Goal: Transaction & Acquisition: Purchase product/service

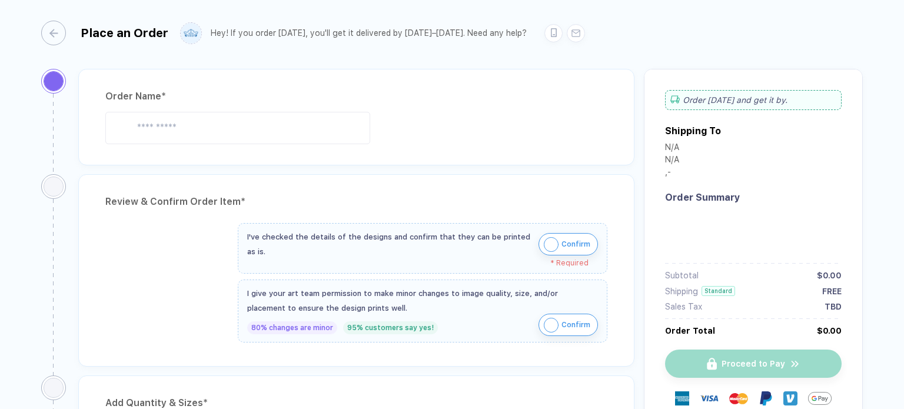
type input "**********"
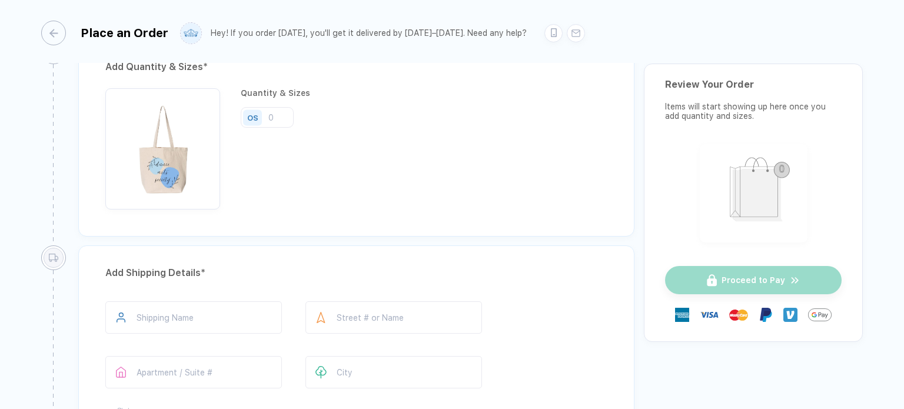
scroll to position [608, 0]
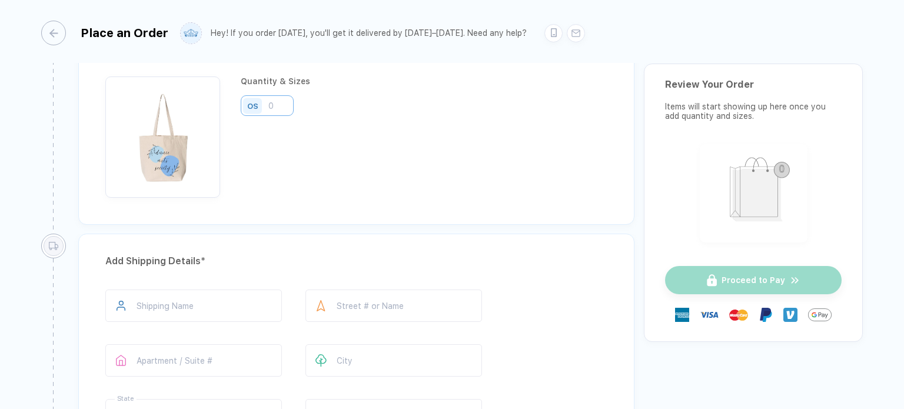
click at [278, 99] on input "number" at bounding box center [267, 105] width 53 height 21
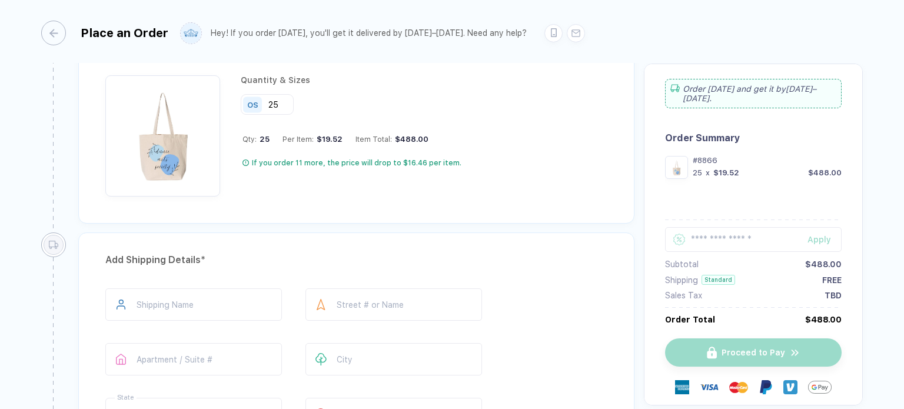
scroll to position [611, 0]
click at [243, 161] on circle at bounding box center [246, 162] width 6 height 6
click at [245, 158] on icon at bounding box center [245, 161] width 6 height 6
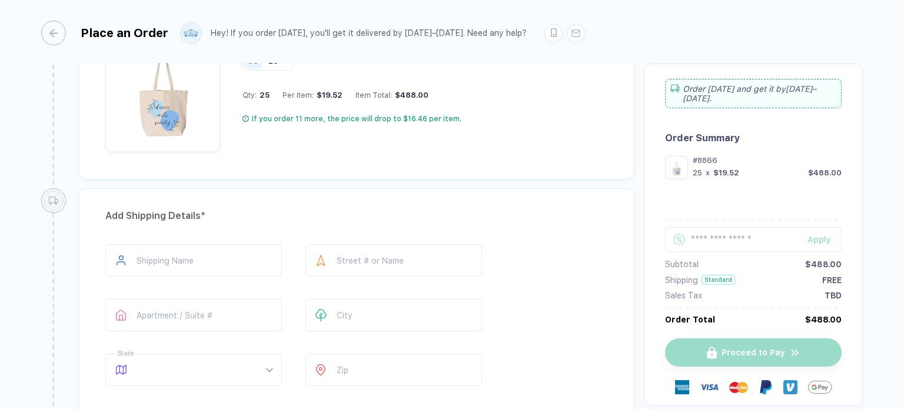
scroll to position [591, 0]
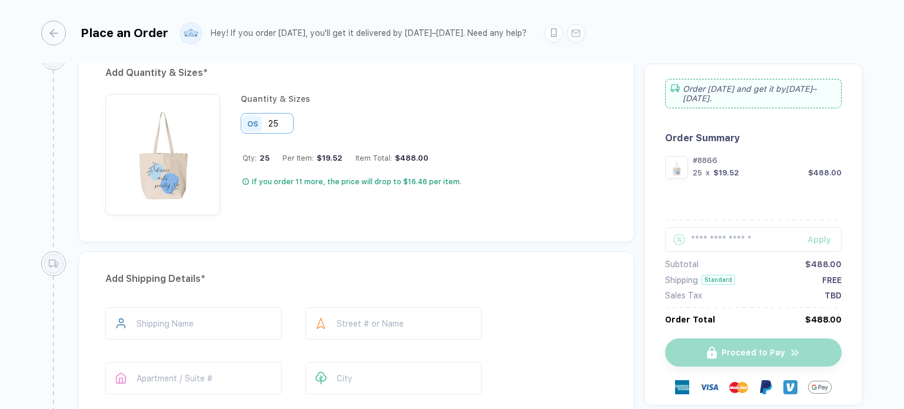
click at [289, 113] on input "25" at bounding box center [267, 123] width 53 height 21
click at [405, 209] on div "Quantity & Sizes OS 24 Qty: 24 Per Item: $19.76 Item Total: $474.24 If you orde…" at bounding box center [351, 154] width 221 height 121
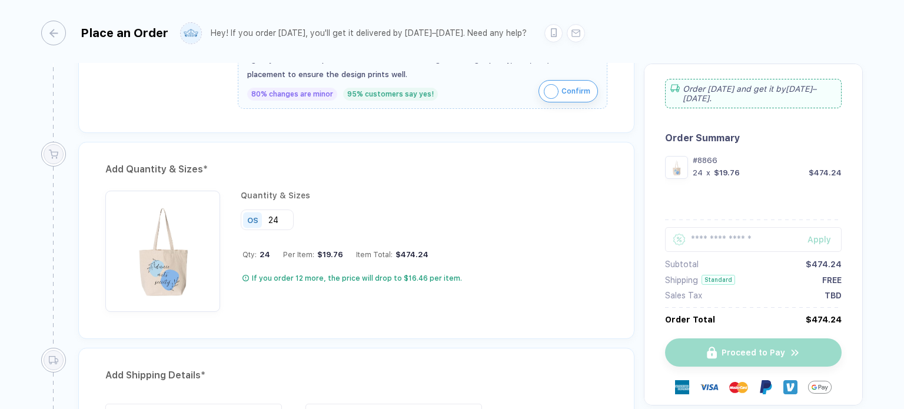
scroll to position [489, 0]
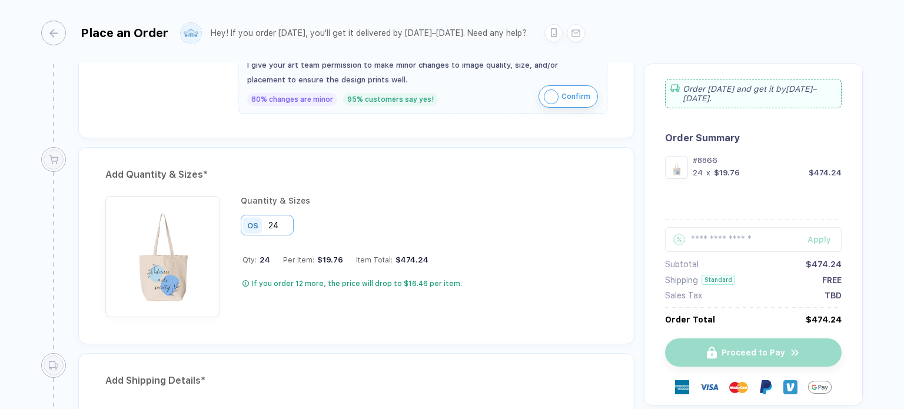
click at [285, 221] on input "24" at bounding box center [267, 225] width 53 height 21
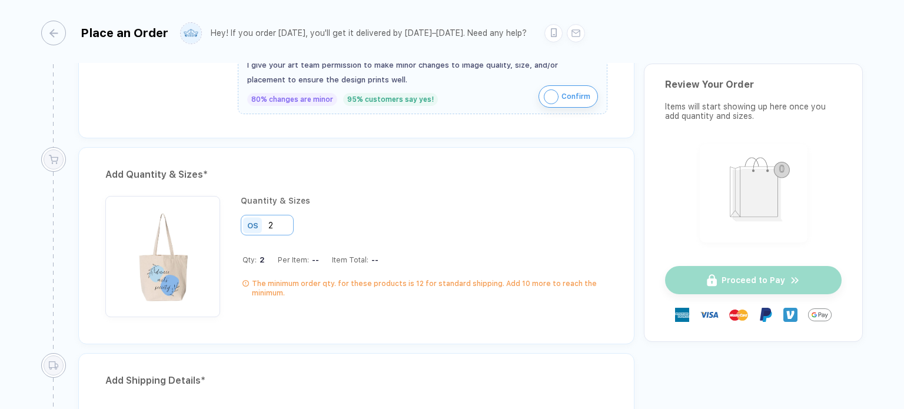
type input "24"
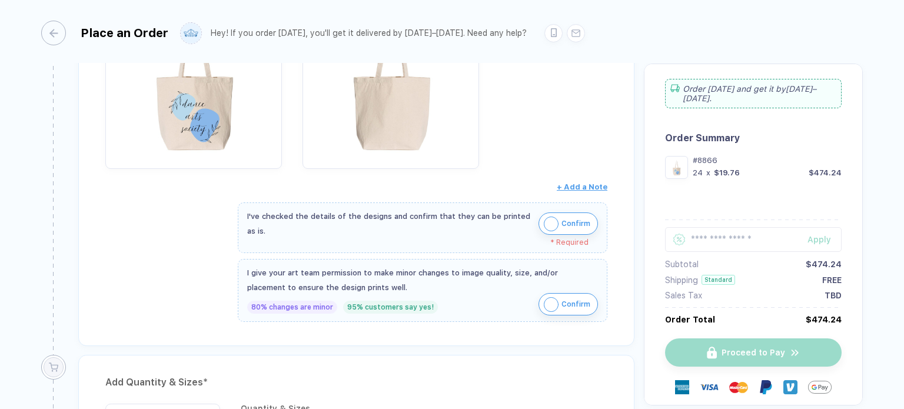
scroll to position [282, 0]
click at [555, 221] on img "button" at bounding box center [551, 223] width 15 height 15
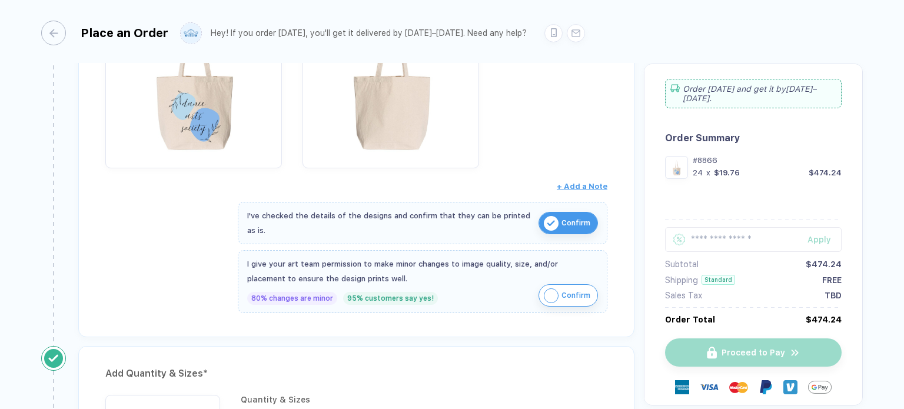
click at [546, 295] on img "button" at bounding box center [551, 295] width 15 height 15
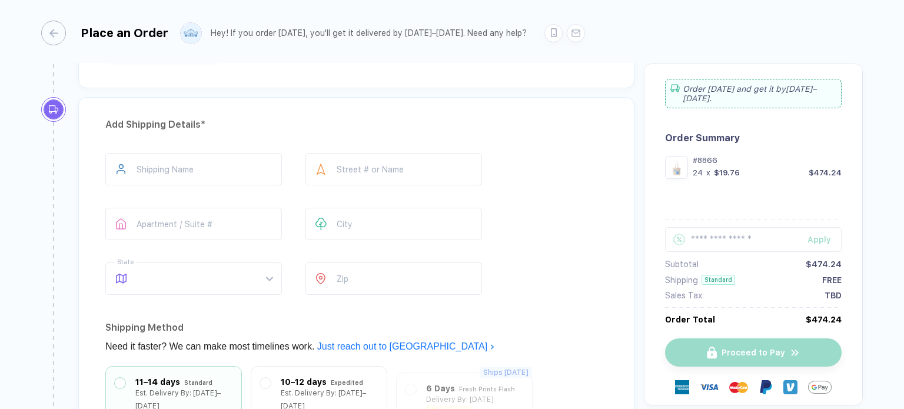
scroll to position [737, 0]
click at [200, 167] on input "text" at bounding box center [193, 169] width 177 height 32
type input "*******"
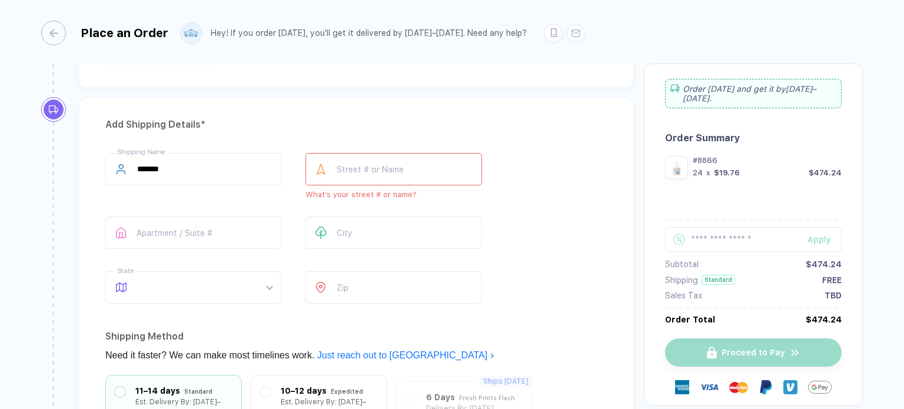
click at [534, 189] on div "******* Shipping Name Street # or Name What’s your street # or name? Apartment …" at bounding box center [356, 230] width 502 height 155
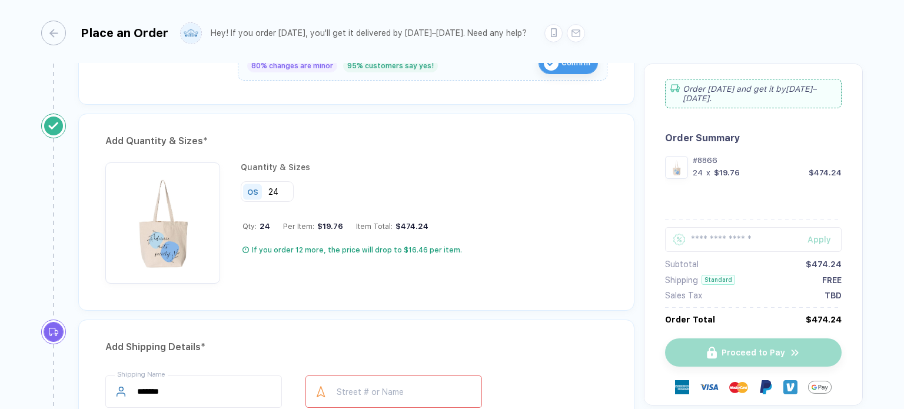
scroll to position [515, 0]
click at [278, 188] on input "24" at bounding box center [267, 191] width 53 height 21
type input "25"
click at [507, 230] on div "Quantity & Sizes OS 25 Qty: 25 Per Item: $19.52 Item Total: $488.00 If you orde…" at bounding box center [356, 222] width 502 height 121
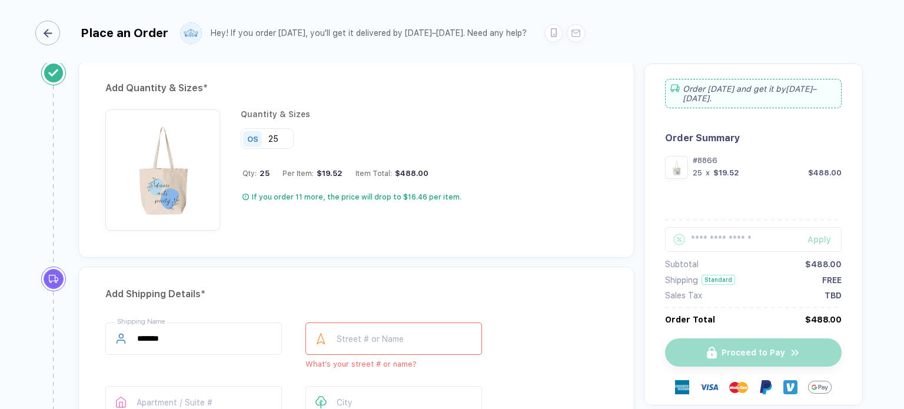
click at [51, 30] on icon "button" at bounding box center [48, 33] width 9 height 9
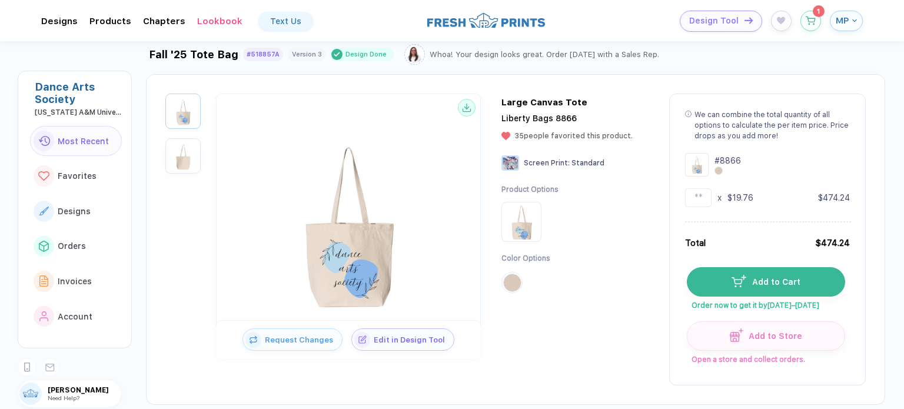
scroll to position [45, 0]
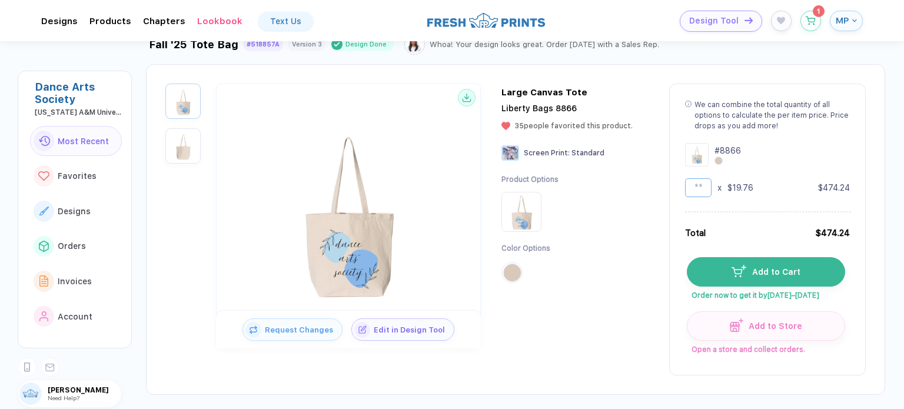
click at [704, 189] on input "**" at bounding box center [698, 187] width 26 height 19
click at [781, 199] on div "We can combine the total quantity of all options to calculate the per item pric…" at bounding box center [767, 230] width 197 height 292
click at [705, 189] on input "**" at bounding box center [698, 187] width 26 height 19
type input "**"
click at [789, 147] on div "# 8866" at bounding box center [767, 155] width 165 height 24
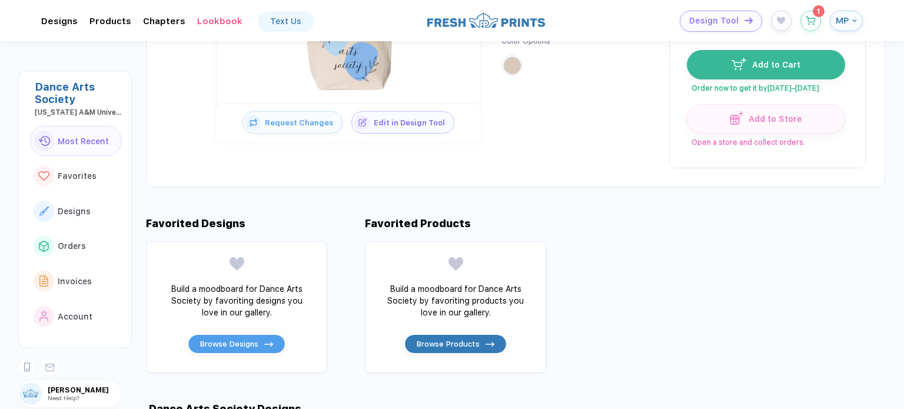
scroll to position [0, 0]
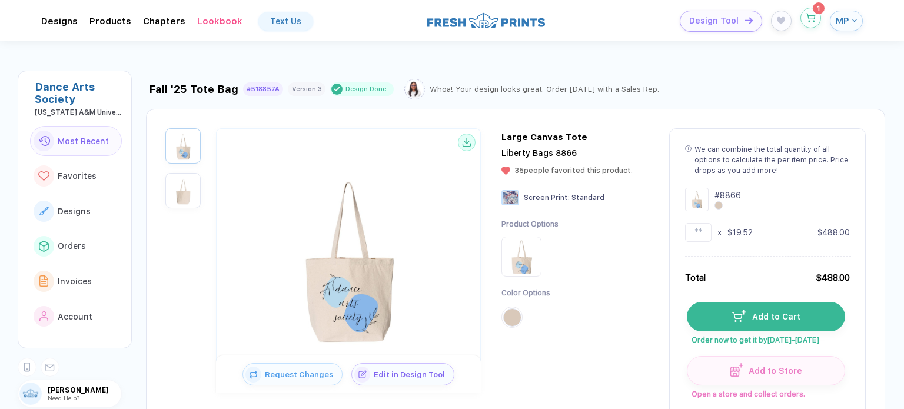
click at [808, 21] on icon "button" at bounding box center [810, 18] width 10 height 9
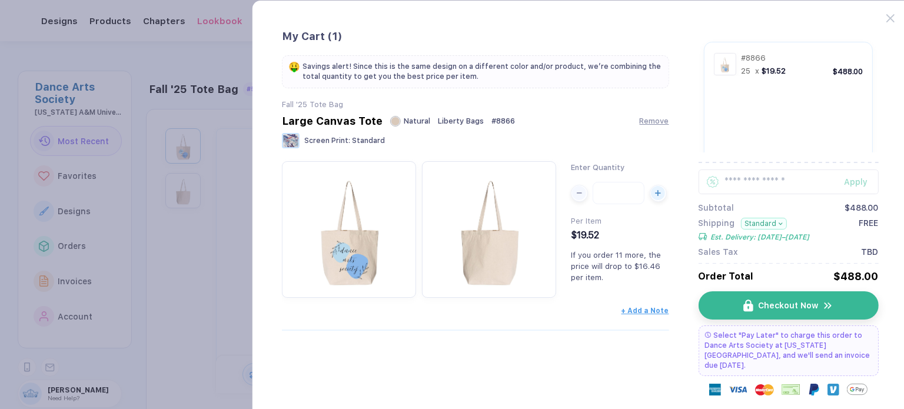
click at [195, 53] on button "button" at bounding box center [452, 204] width 904 height 409
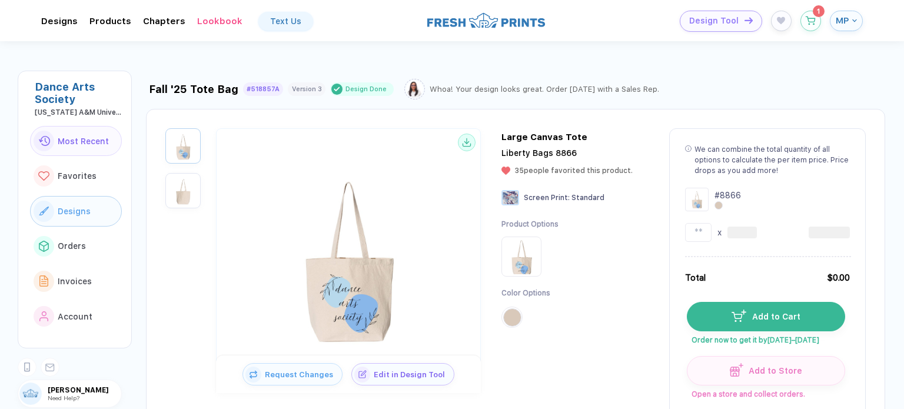
click at [62, 212] on span "Designs" at bounding box center [74, 211] width 33 height 9
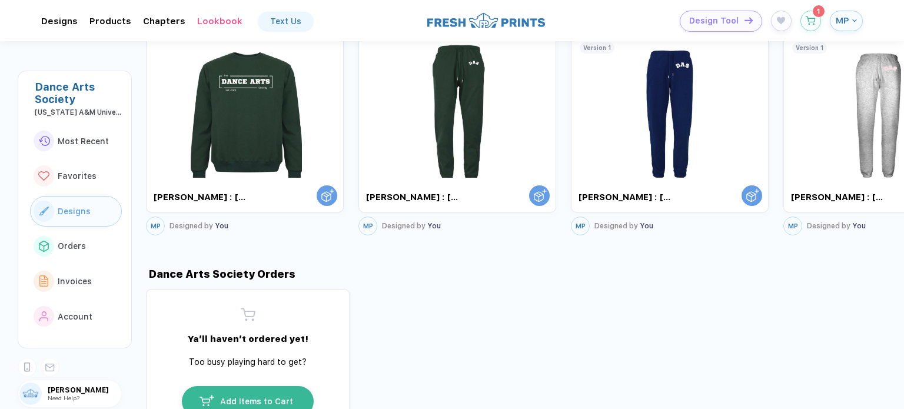
scroll to position [588, 0]
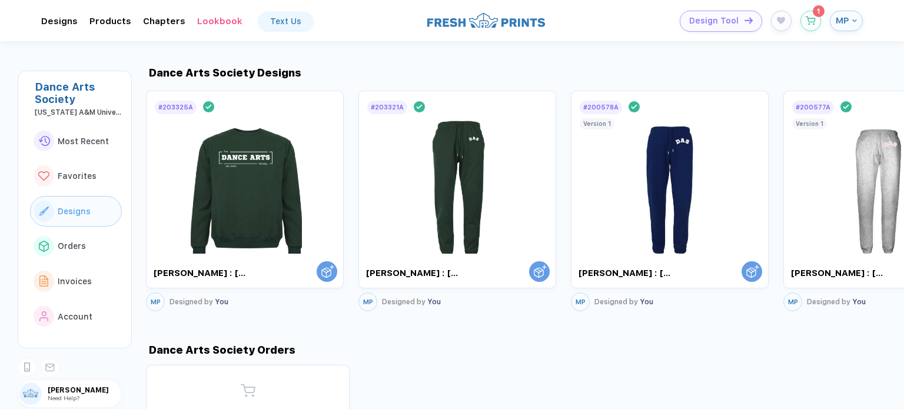
click at [851, 23] on button "MP" at bounding box center [846, 21] width 33 height 21
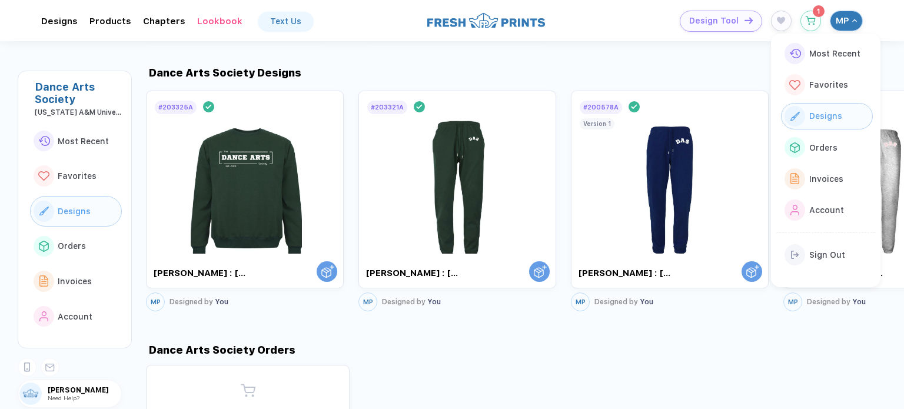
click at [852, 21] on div "button" at bounding box center [853, 20] width 8 height 5
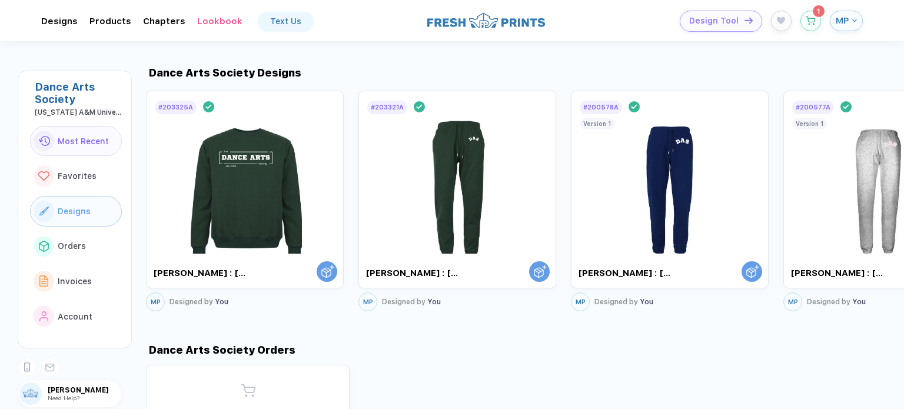
click at [99, 138] on span "Most Recent" at bounding box center [83, 140] width 51 height 9
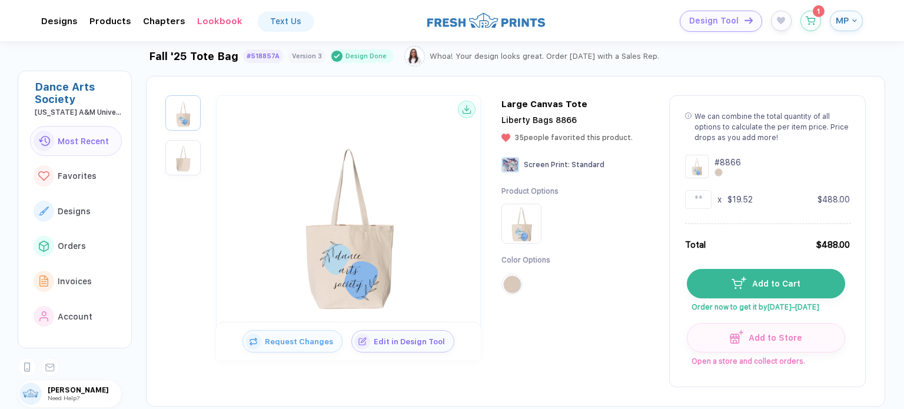
scroll to position [10, 0]
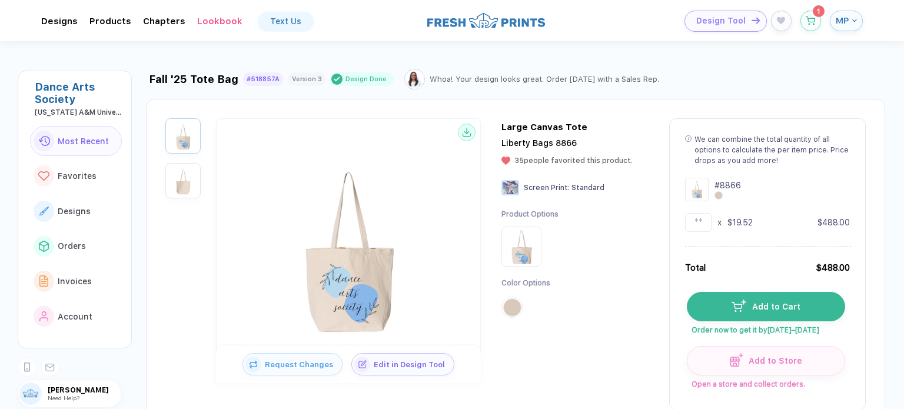
click at [750, 21] on button "Design Tool" at bounding box center [725, 21] width 82 height 21
